Goal: Task Accomplishment & Management: Use online tool/utility

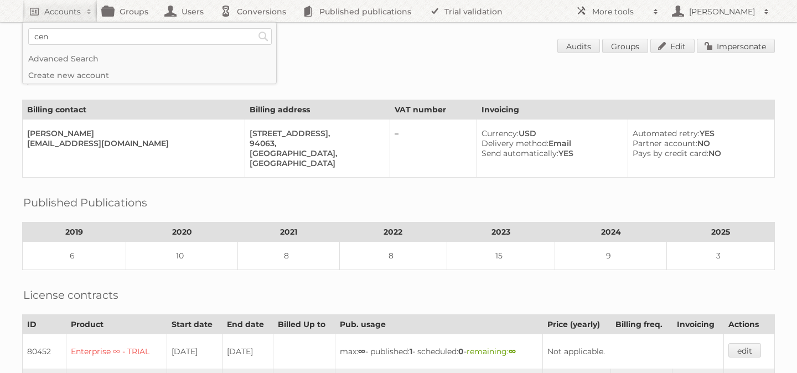
scroll to position [1, 0]
type input"] "cencosud colombia"
click at [255, 28] on input "Search" at bounding box center [263, 36] width 17 height 17
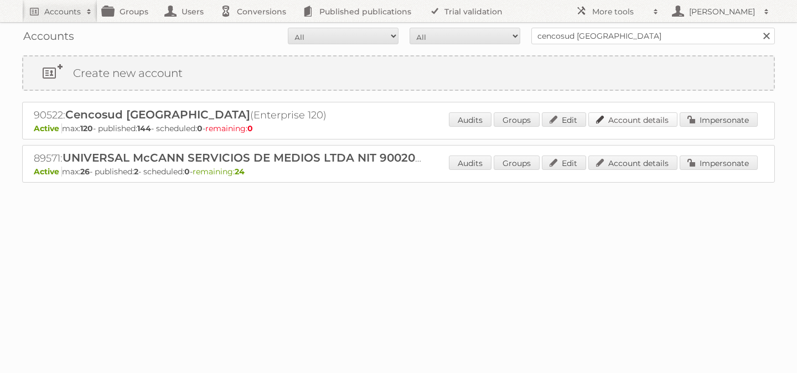
click at [656, 120] on link "Account details" at bounding box center [632, 119] width 89 height 14
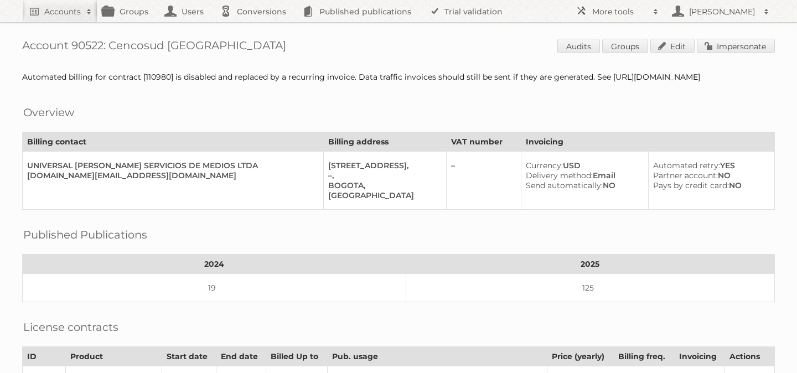
click at [721, 53] on span "Audits Groups Edit Impersonate" at bounding box center [666, 47] width 218 height 17
click at [723, 39] on link "Impersonate" at bounding box center [736, 46] width 78 height 14
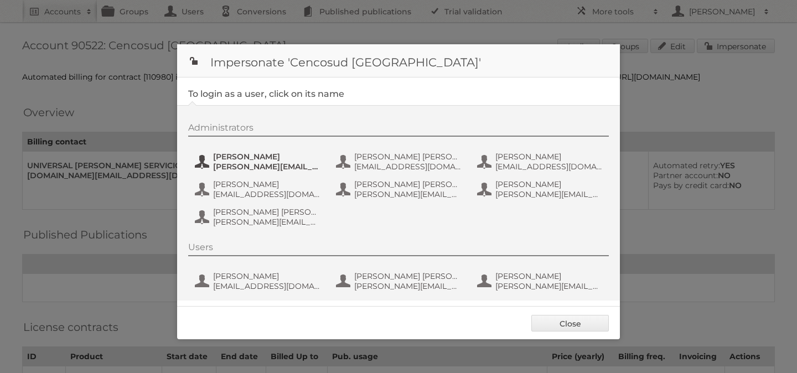
click at [240, 158] on span "Andrea Rodriguez" at bounding box center [266, 157] width 107 height 10
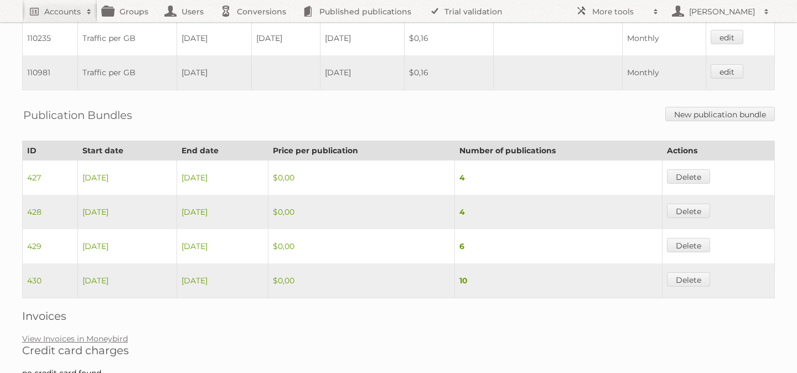
scroll to position [479, 0]
click at [717, 114] on link "New publication bundle" at bounding box center [720, 113] width 110 height 14
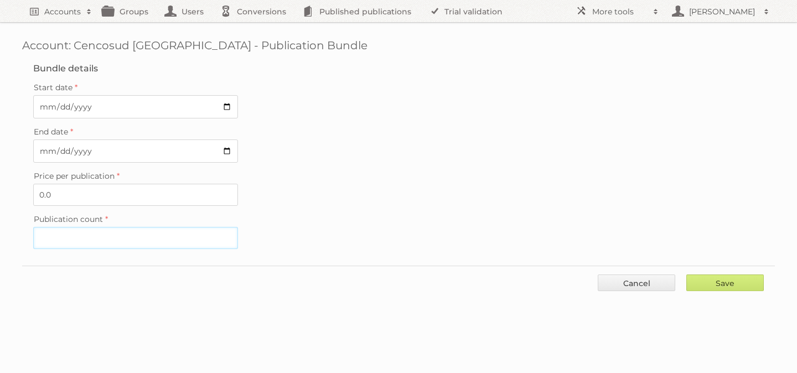
click at [77, 236] on input "Publication count" at bounding box center [135, 238] width 205 height 22
type input "4"
click at [737, 278] on input "Save" at bounding box center [724, 283] width 77 height 17
type input "..."
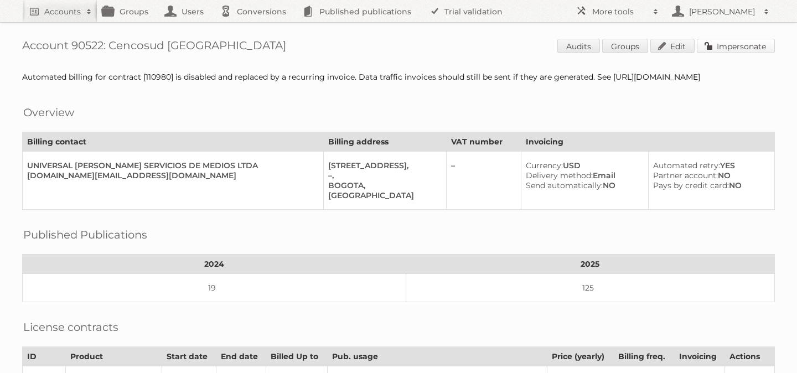
click at [741, 44] on link "Impersonate" at bounding box center [736, 46] width 78 height 14
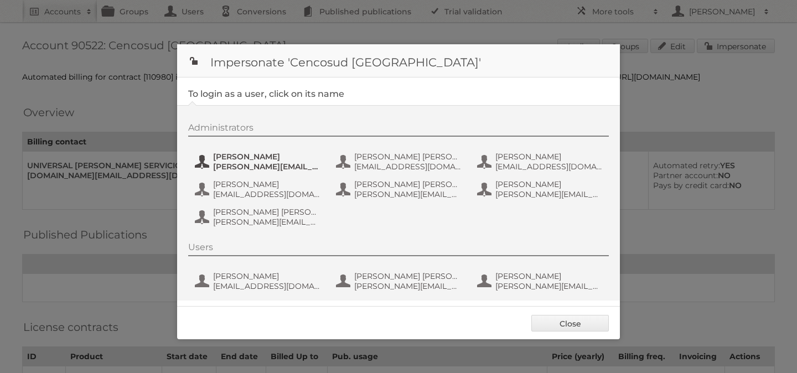
click at [242, 157] on span "Andrea Rodriguez" at bounding box center [266, 157] width 107 height 10
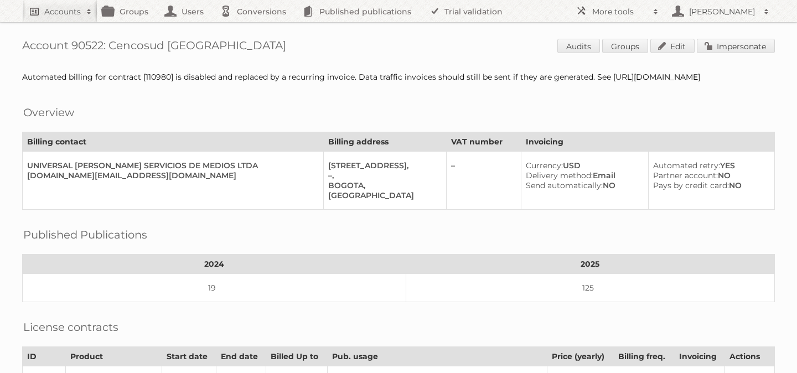
click at [58, 6] on h2 "Accounts" at bounding box center [62, 11] width 37 height 11
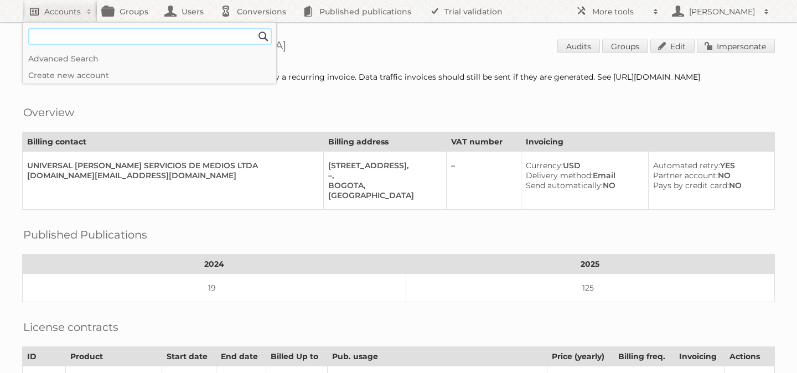
paste input"] "[EMAIL_ADDRESS][DOMAIN_NAME]"
type input"] "[EMAIL_ADDRESS][DOMAIN_NAME]"
click at [255, 28] on input "Search" at bounding box center [263, 36] width 17 height 17
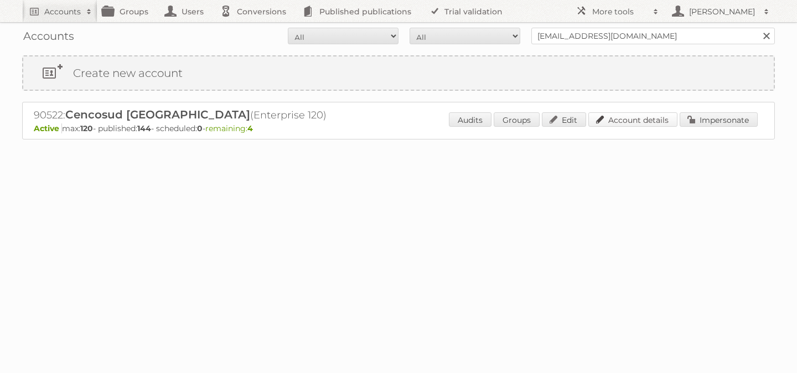
click at [624, 123] on link "Account details" at bounding box center [632, 119] width 89 height 14
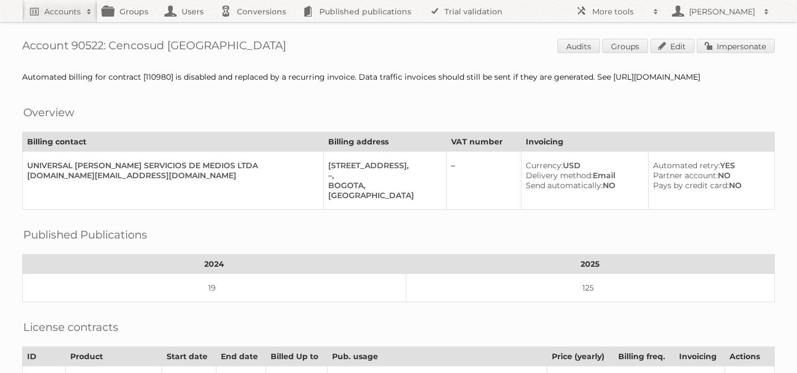
click at [741, 49] on link "Impersonate" at bounding box center [736, 46] width 78 height 14
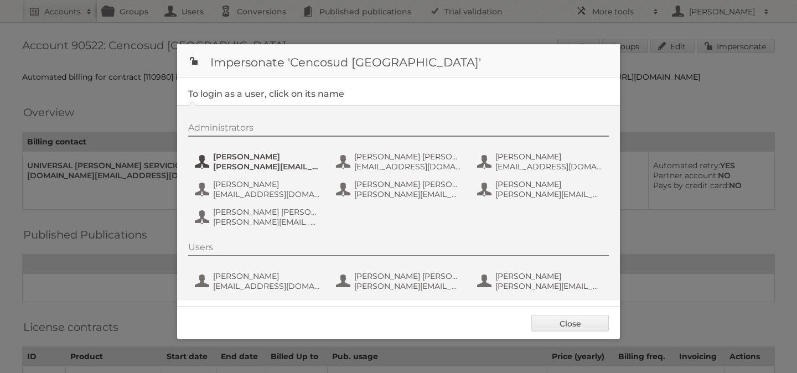
click at [290, 158] on span "[PERSON_NAME]" at bounding box center [266, 157] width 107 height 10
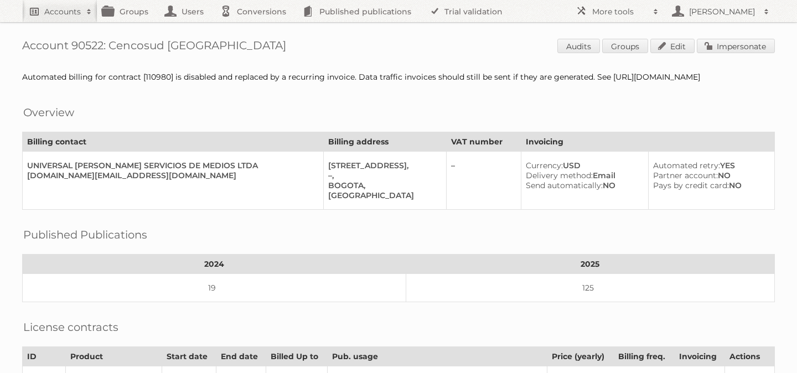
click at [63, 9] on h2 "Accounts" at bounding box center [62, 11] width 37 height 11
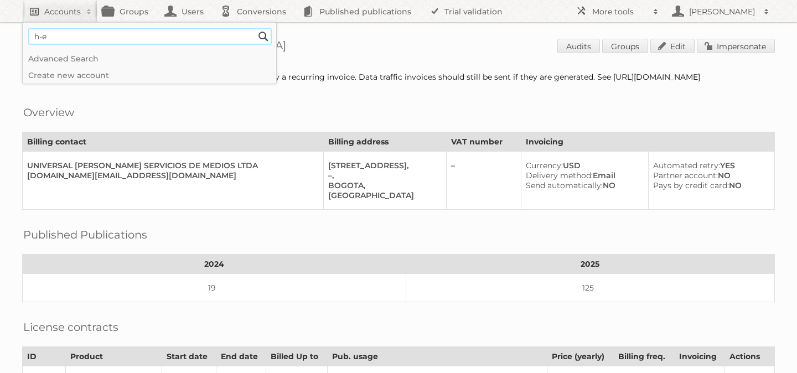
type input"] "h-e-b"
click at [255, 28] on input "Search" at bounding box center [263, 36] width 17 height 17
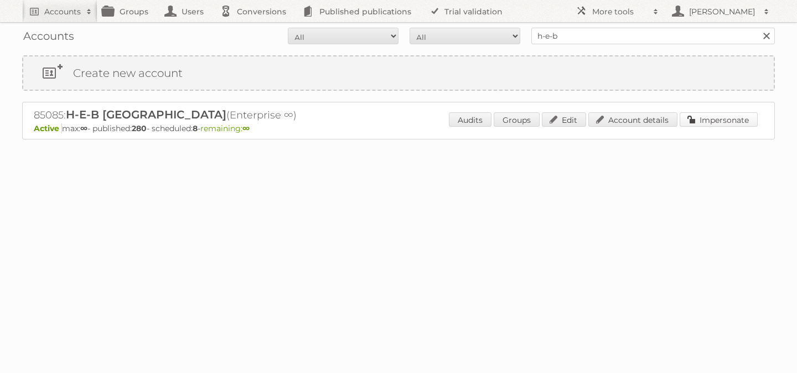
click at [702, 117] on link "Impersonate" at bounding box center [719, 119] width 78 height 14
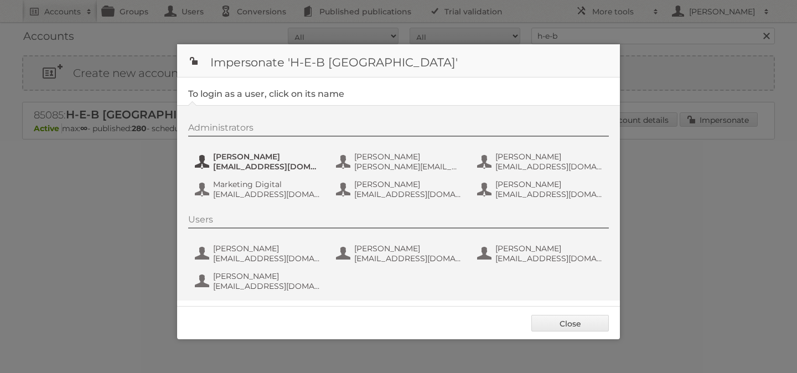
click at [257, 166] on span "[EMAIL_ADDRESS][DOMAIN_NAME]" at bounding box center [266, 167] width 107 height 10
